Goal: Information Seeking & Learning: Compare options

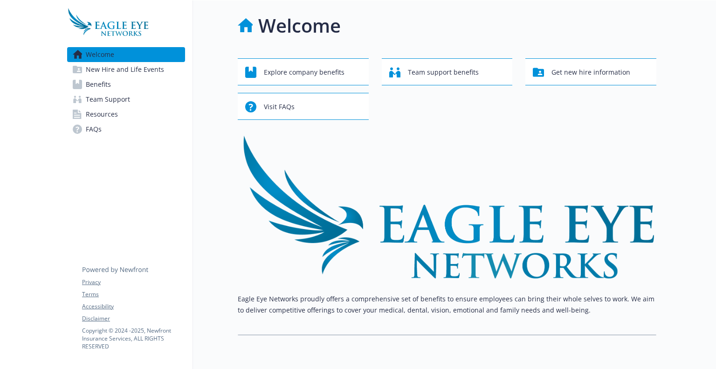
click at [125, 85] on link "Benefits" at bounding box center [126, 84] width 118 height 15
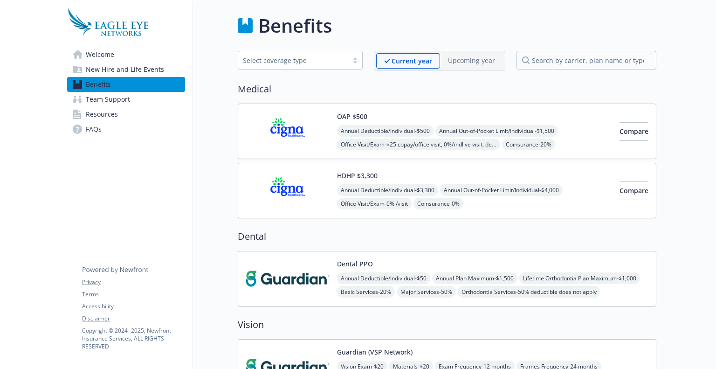
click at [129, 73] on span "New Hire and Life Events" at bounding box center [125, 69] width 78 height 15
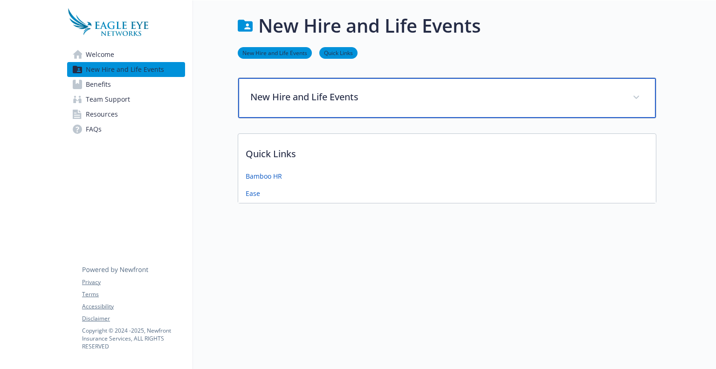
click at [328, 99] on p "New Hire and Life Events" at bounding box center [435, 97] width 371 height 14
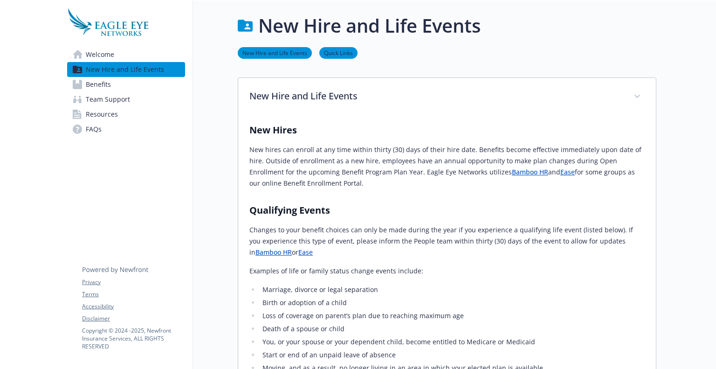
click at [100, 83] on span "Benefits" at bounding box center [98, 84] width 25 height 15
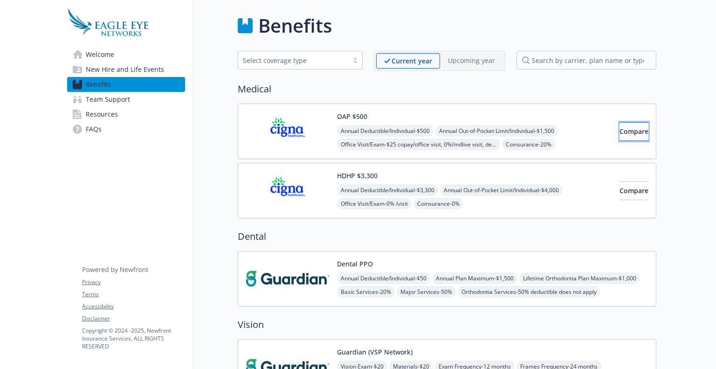
click at [632, 135] on span "Compare" at bounding box center [634, 131] width 29 height 9
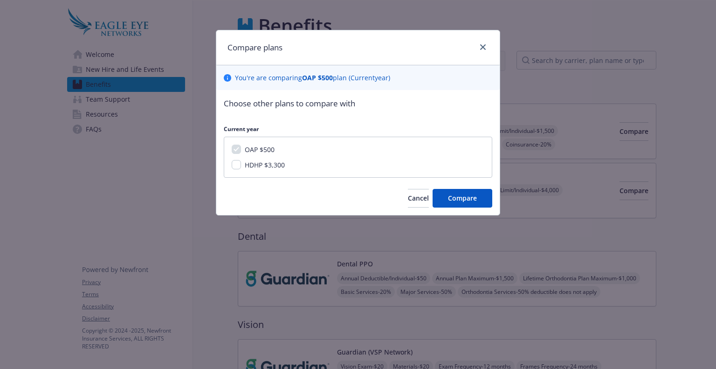
click at [249, 165] on span "HDHP $3,300" at bounding box center [265, 164] width 40 height 9
click at [241, 165] on input "HDHP $3,300" at bounding box center [236, 164] width 9 height 9
checkbox input "true"
click at [487, 200] on button "Compare" at bounding box center [463, 198] width 60 height 19
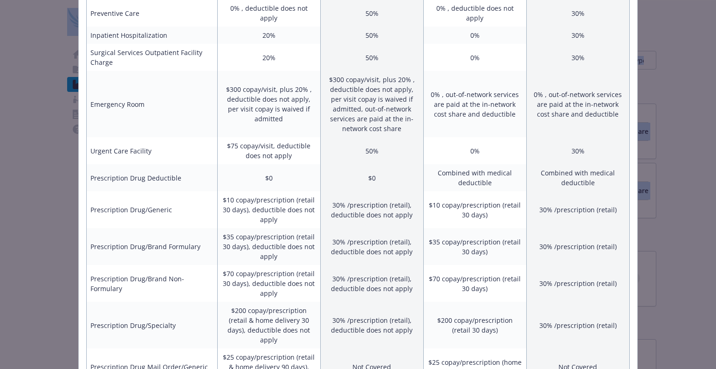
scroll to position [524, 0]
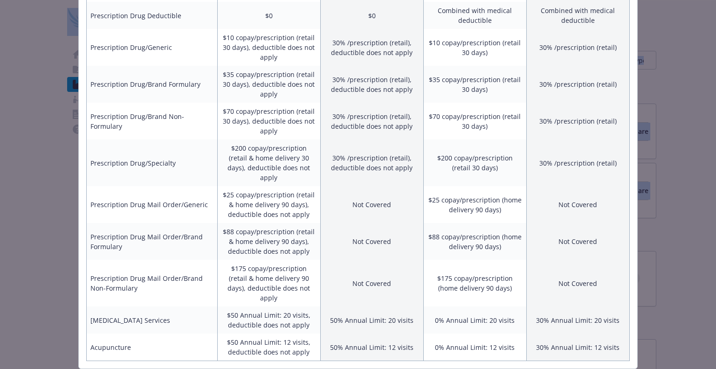
click at [601, 334] on td "30% Annual Limit: 12 visits" at bounding box center [578, 348] width 103 height 28
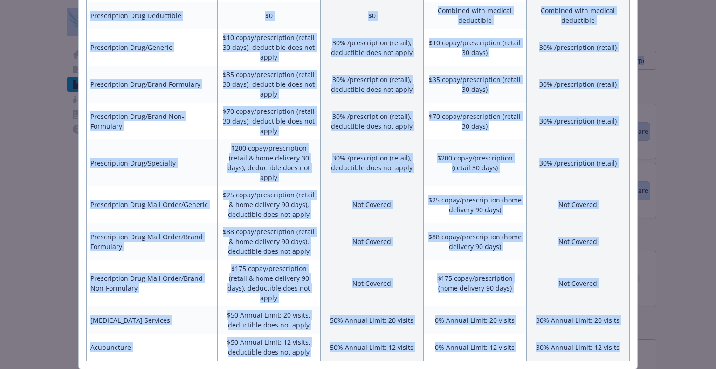
scroll to position [0, 0]
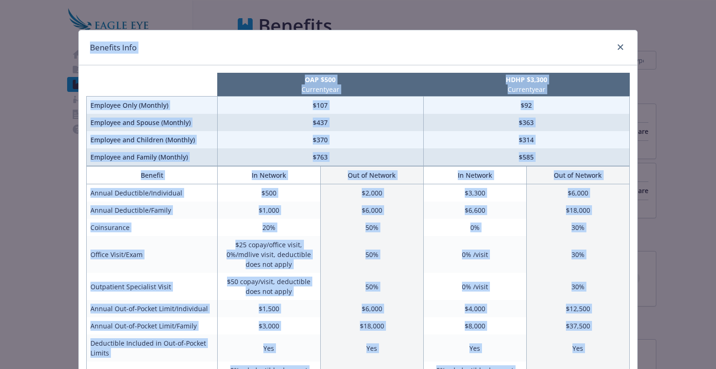
drag, startPoint x: 620, startPoint y: 317, endPoint x: 78, endPoint y: 49, distance: 604.5
copy div "Benefits Info OAP $500 Current year HDHP $3,300 Current year Employee Only (Mon…"
click at [347, 60] on div "Benefits Info" at bounding box center [358, 47] width 559 height 35
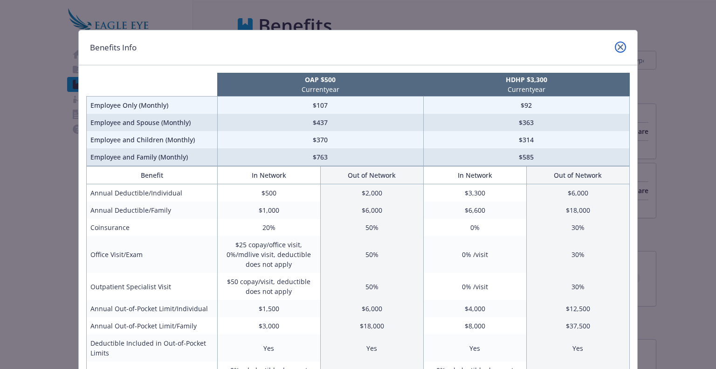
click at [615, 49] on link "close" at bounding box center [620, 47] width 11 height 11
